Goal: Information Seeking & Learning: Learn about a topic

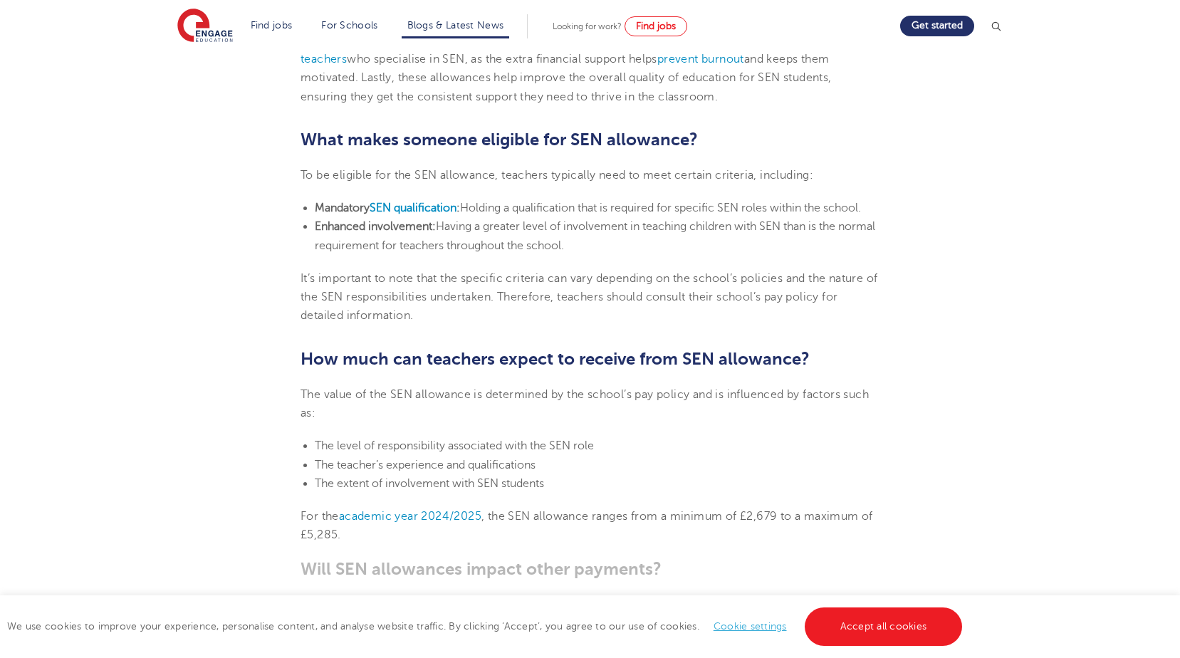
scroll to position [926, 0]
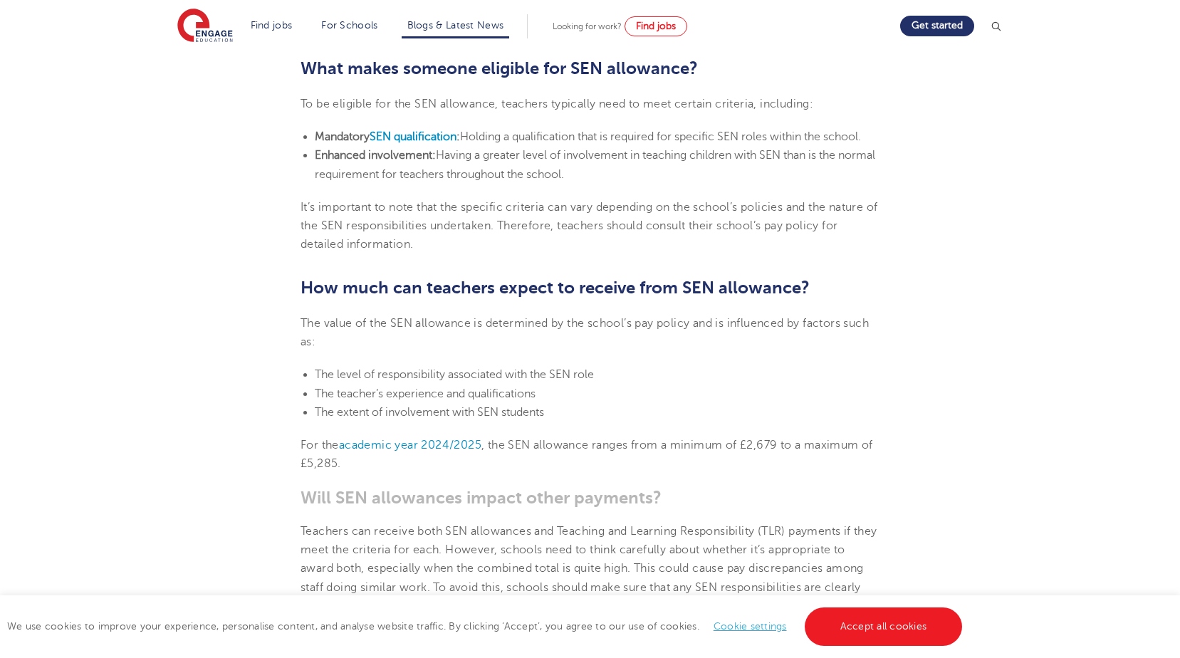
click at [544, 412] on span "The extent of involvement with SEN students​" at bounding box center [429, 412] width 229 height 13
click at [870, 634] on link "Accept all cookies" at bounding box center [884, 626] width 158 height 38
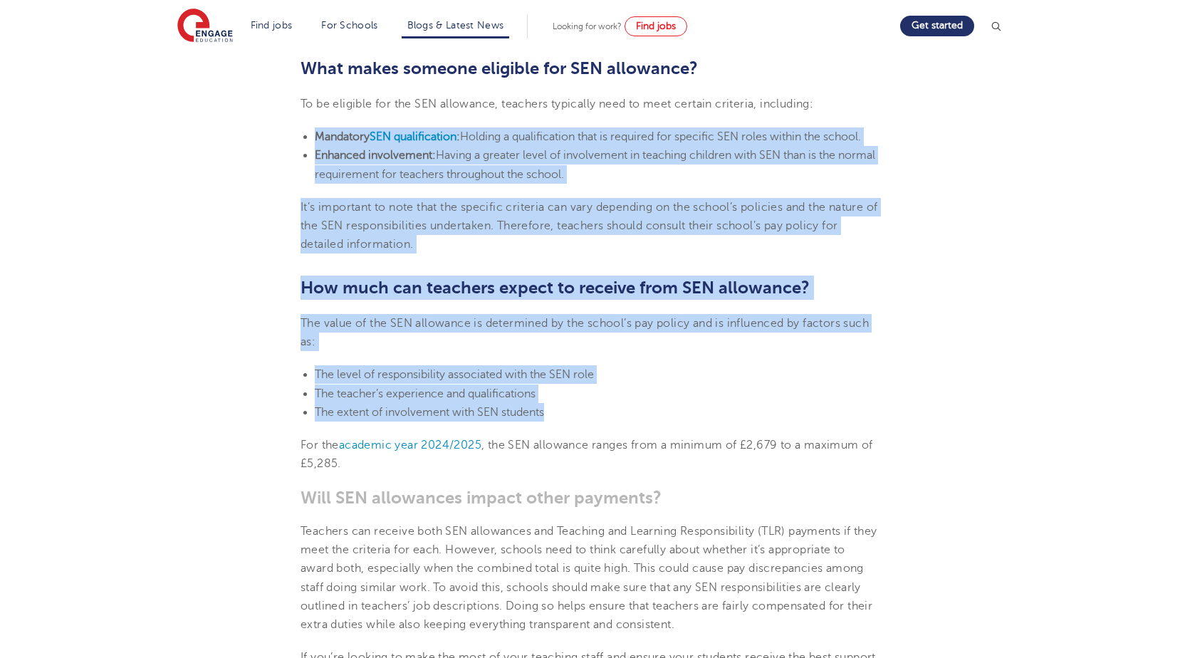
drag, startPoint x: 547, startPoint y: 410, endPoint x: 315, endPoint y: 129, distance: 365.1
click at [315, 129] on section "[DATE] What is SEN allowance for teachers? Teachers are dedicated to providing …" at bounding box center [590, 281] width 864 height 1629
drag, startPoint x: 315, startPoint y: 129, endPoint x: 357, endPoint y: 143, distance: 44.4
copy section "Mandatory SEN qualification : Holding a qualification that is required for spec…"
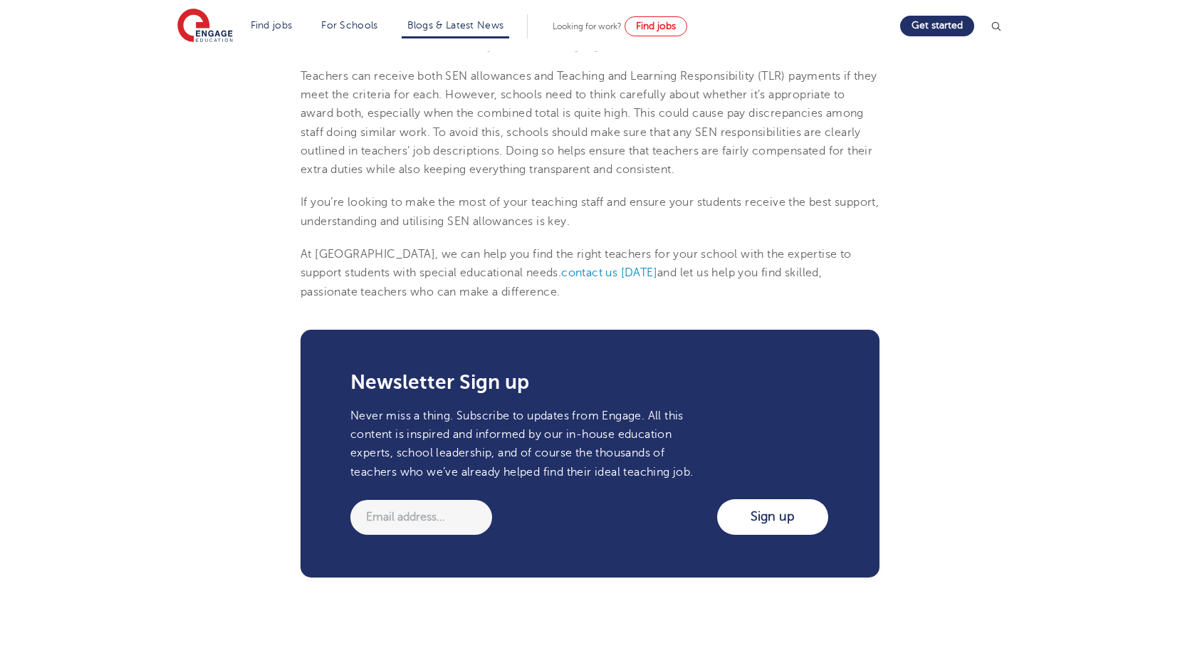
scroll to position [1424, 0]
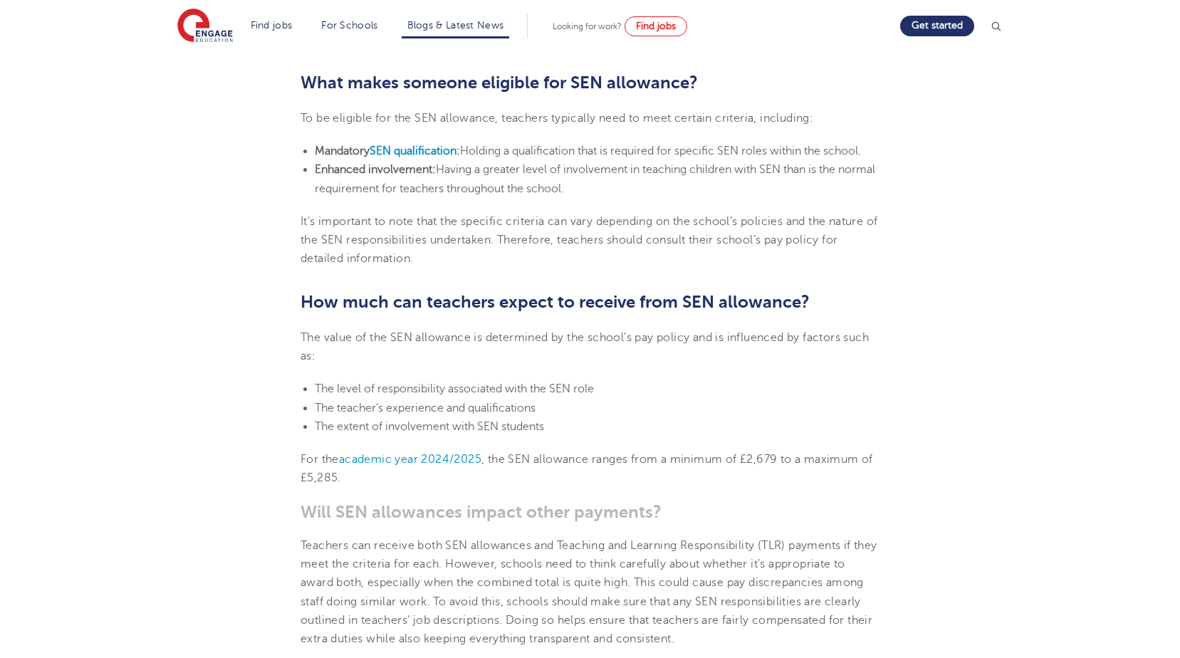
scroll to position [926, 0]
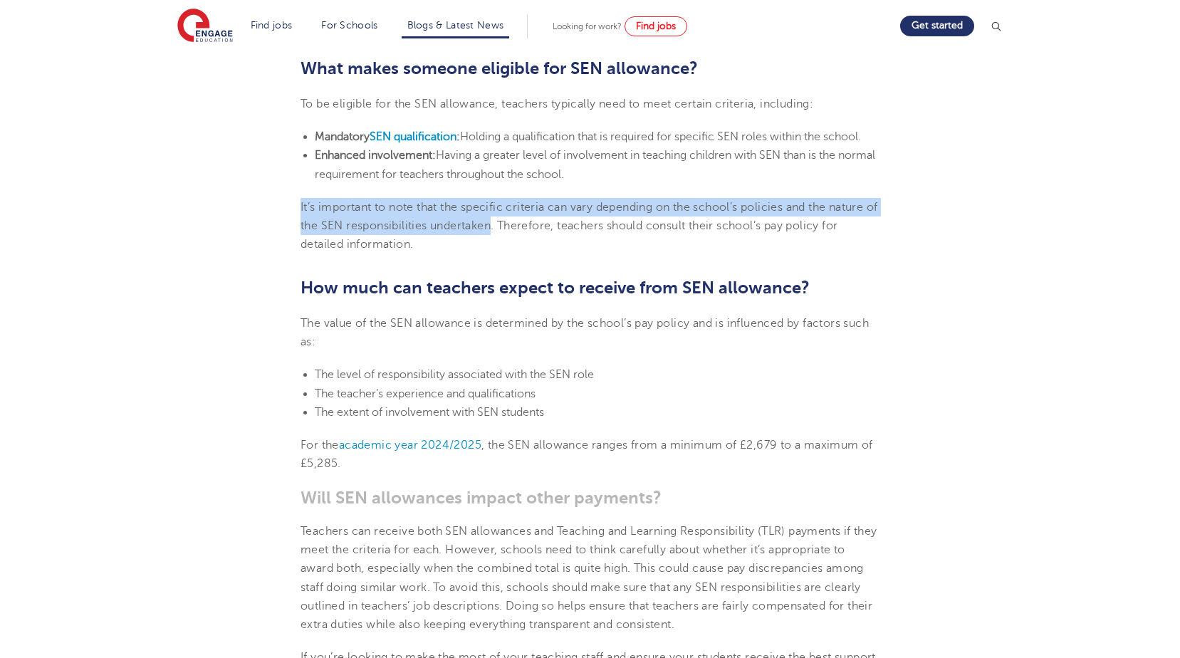
drag, startPoint x: 298, startPoint y: 204, endPoint x: 507, endPoint y: 230, distance: 210.2
click at [507, 230] on section "[DATE] What is SEN allowance for teachers? Teachers are dedicated to providing …" at bounding box center [590, 281] width 864 height 1629
copy span "It’s important to note that the specific criteria can vary depending on the sch…"
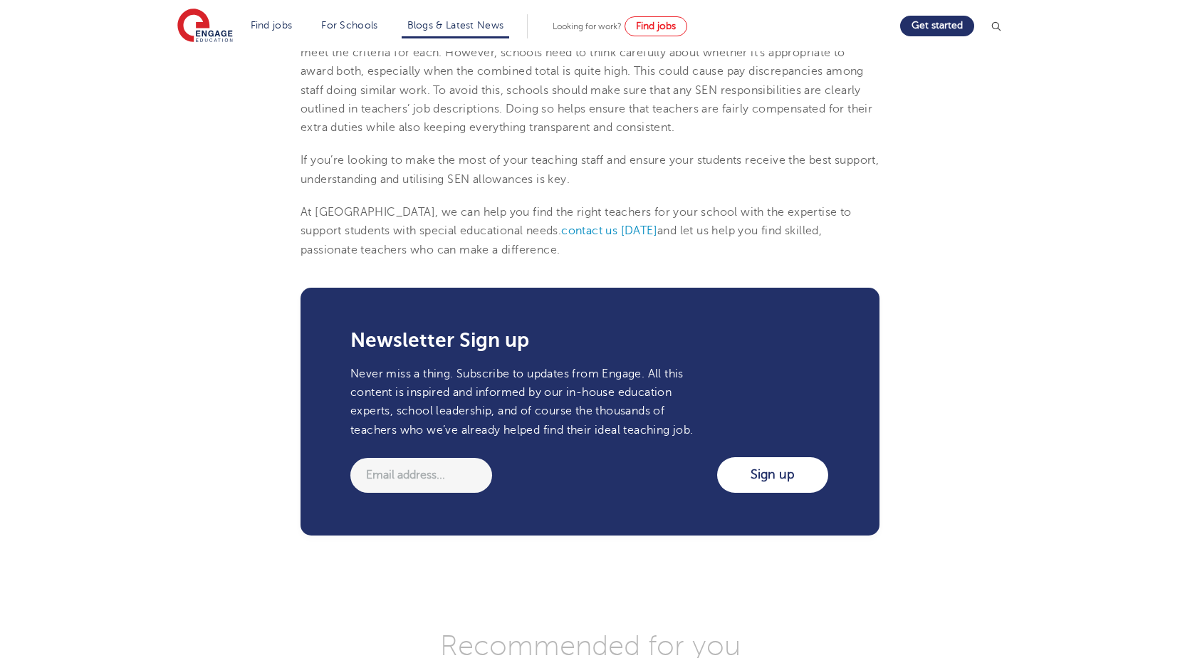
scroll to position [1424, 0]
